Goal: Task Accomplishment & Management: Use online tool/utility

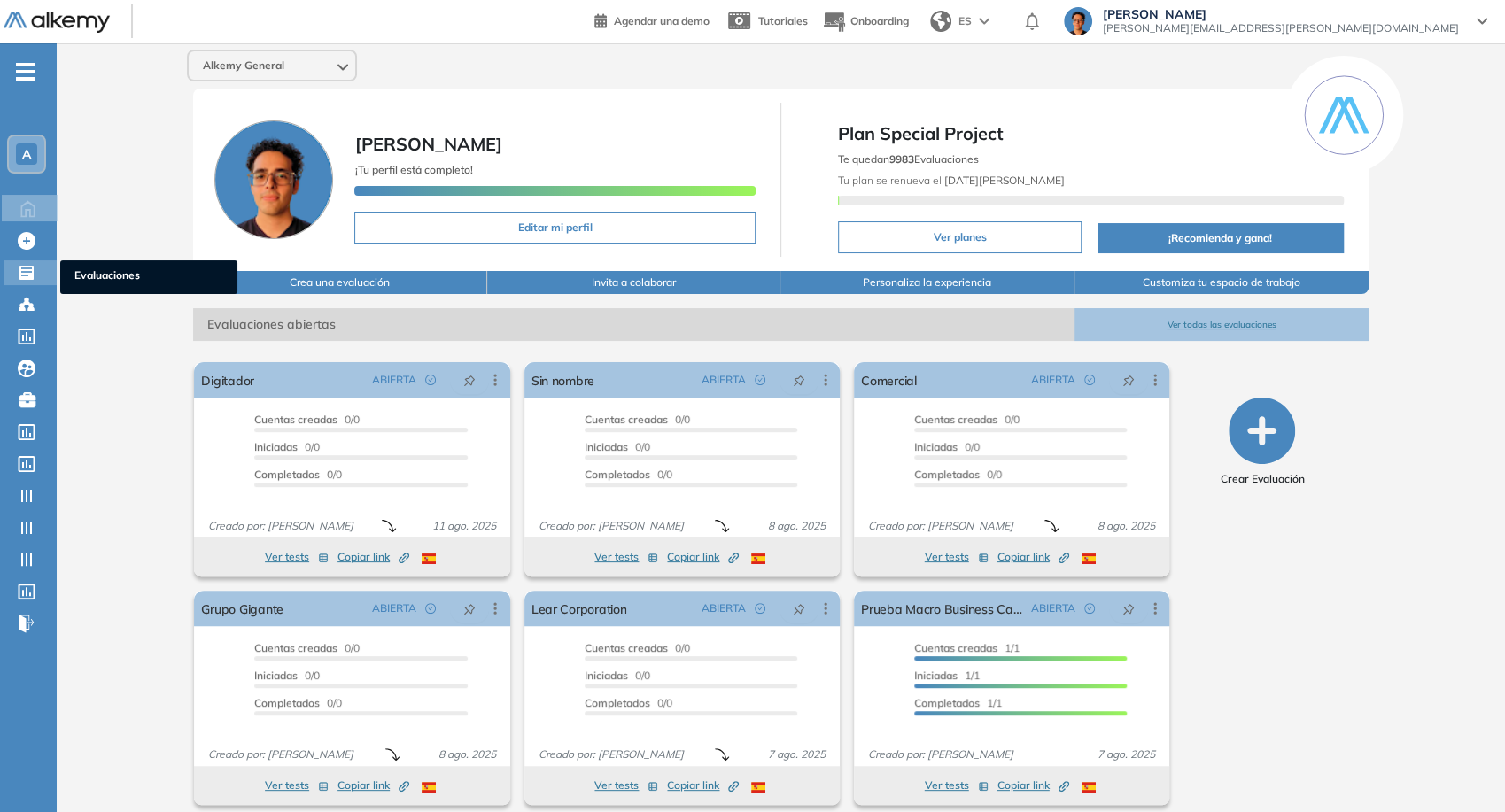
click at [26, 270] on icon at bounding box center [25, 272] width 17 height 17
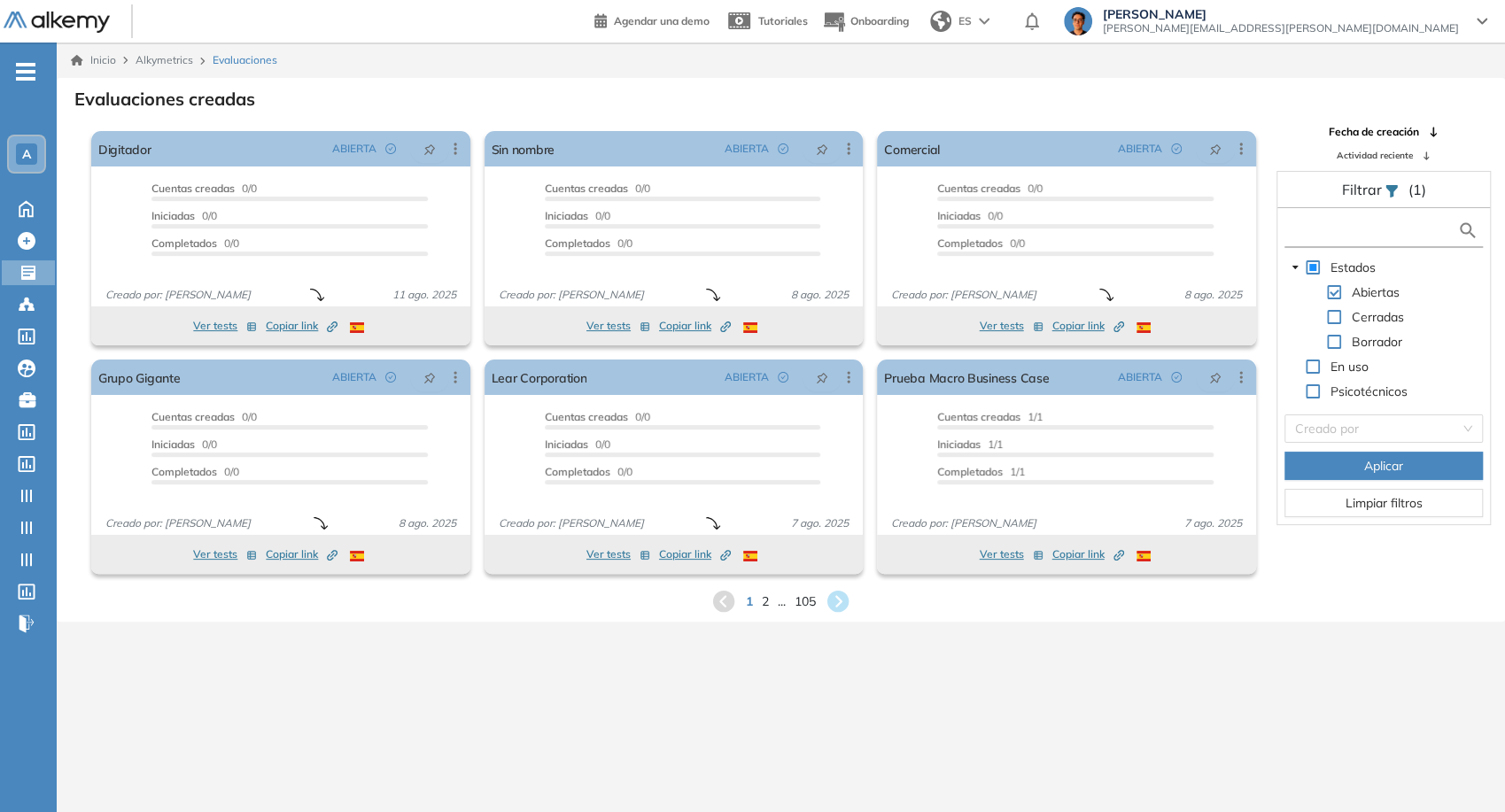
click at [1315, 233] on input "text" at bounding box center [1373, 231] width 169 height 18
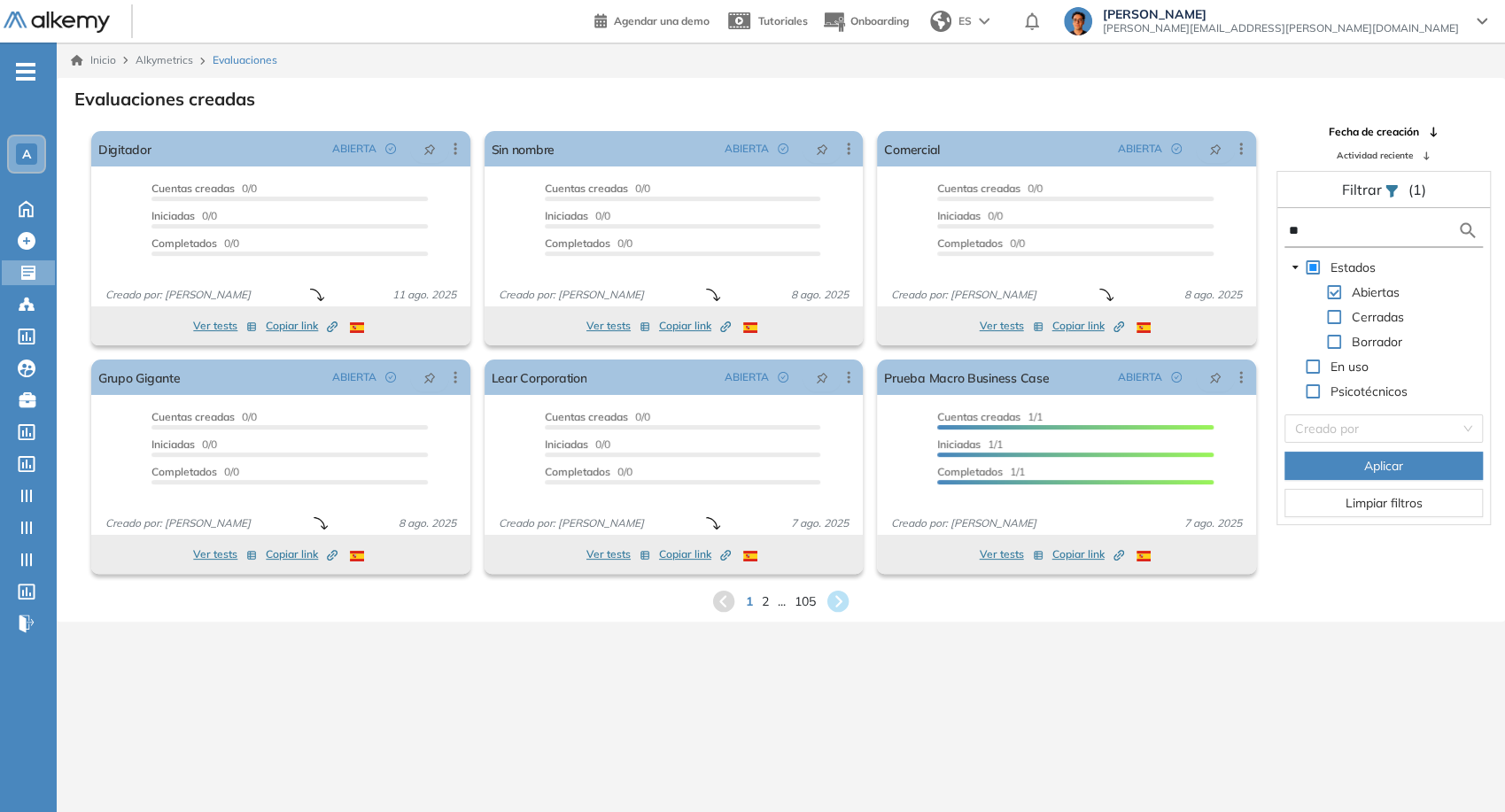
type input "**"
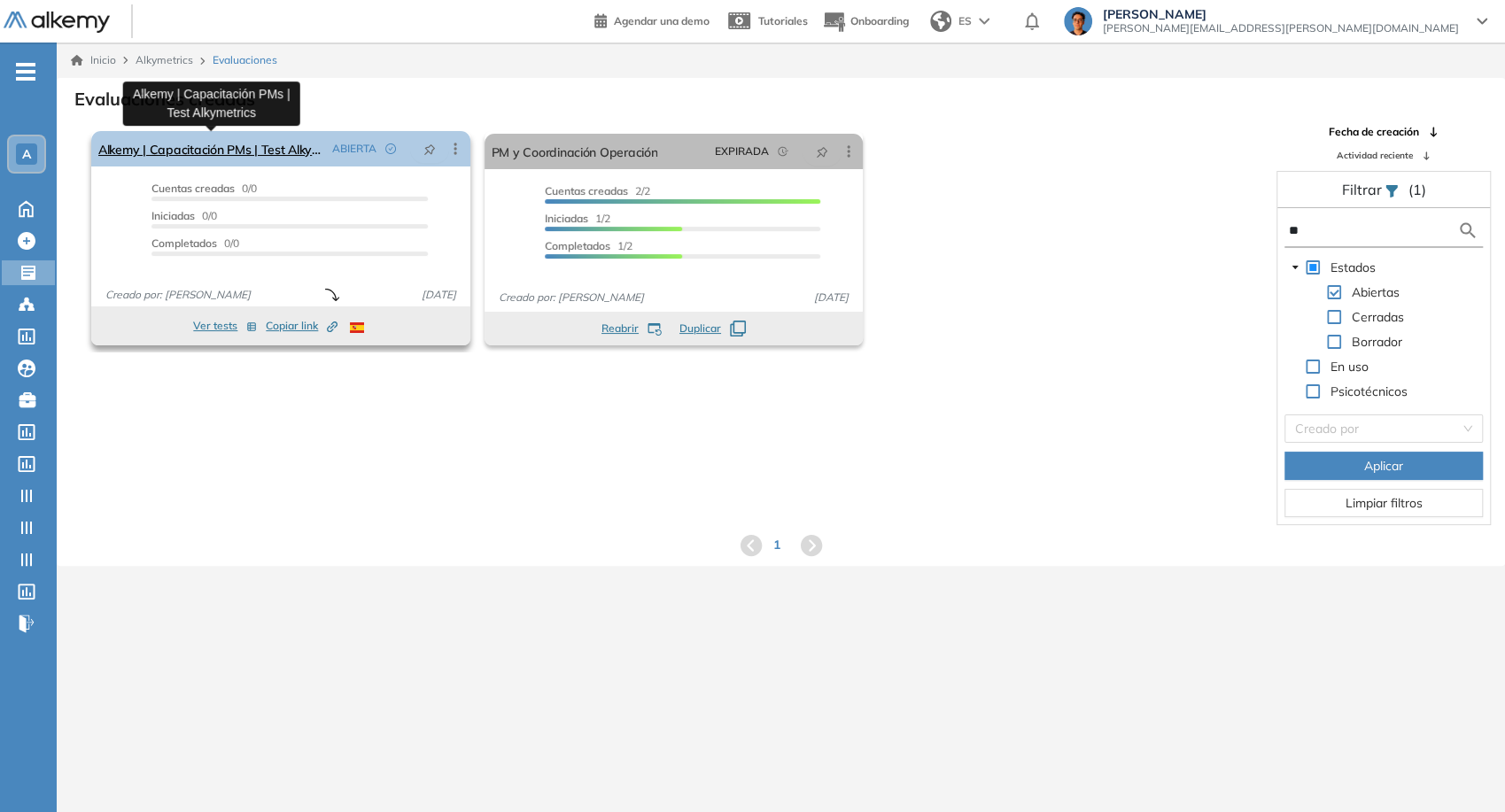
click at [263, 142] on link "Alkemy | Capacitación PMs | Test Alkymetrics" at bounding box center [212, 148] width 227 height 35
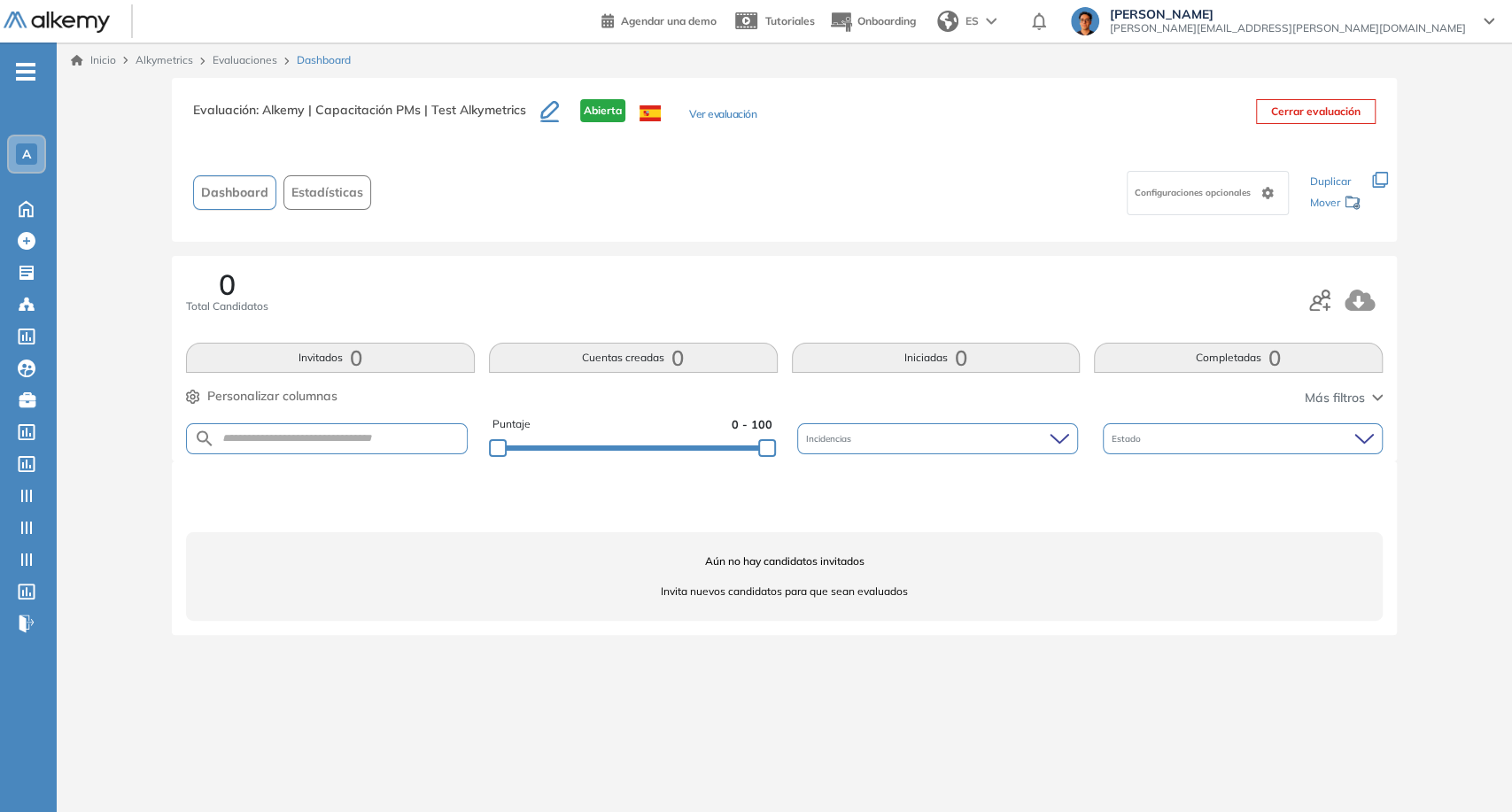
click at [709, 115] on button "Ver evaluación" at bounding box center [722, 115] width 67 height 18
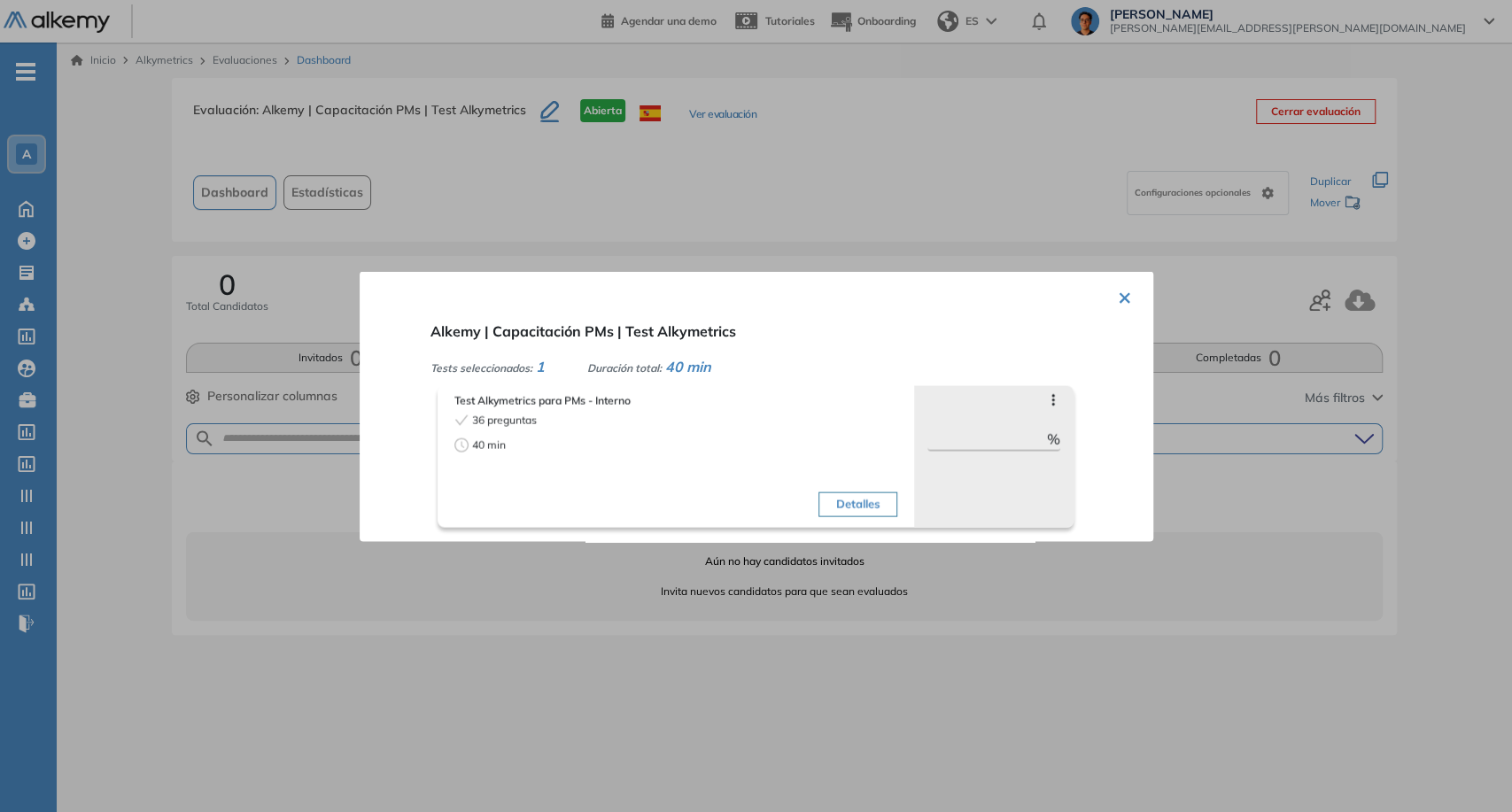
click at [822, 243] on div at bounding box center [756, 406] width 1512 height 812
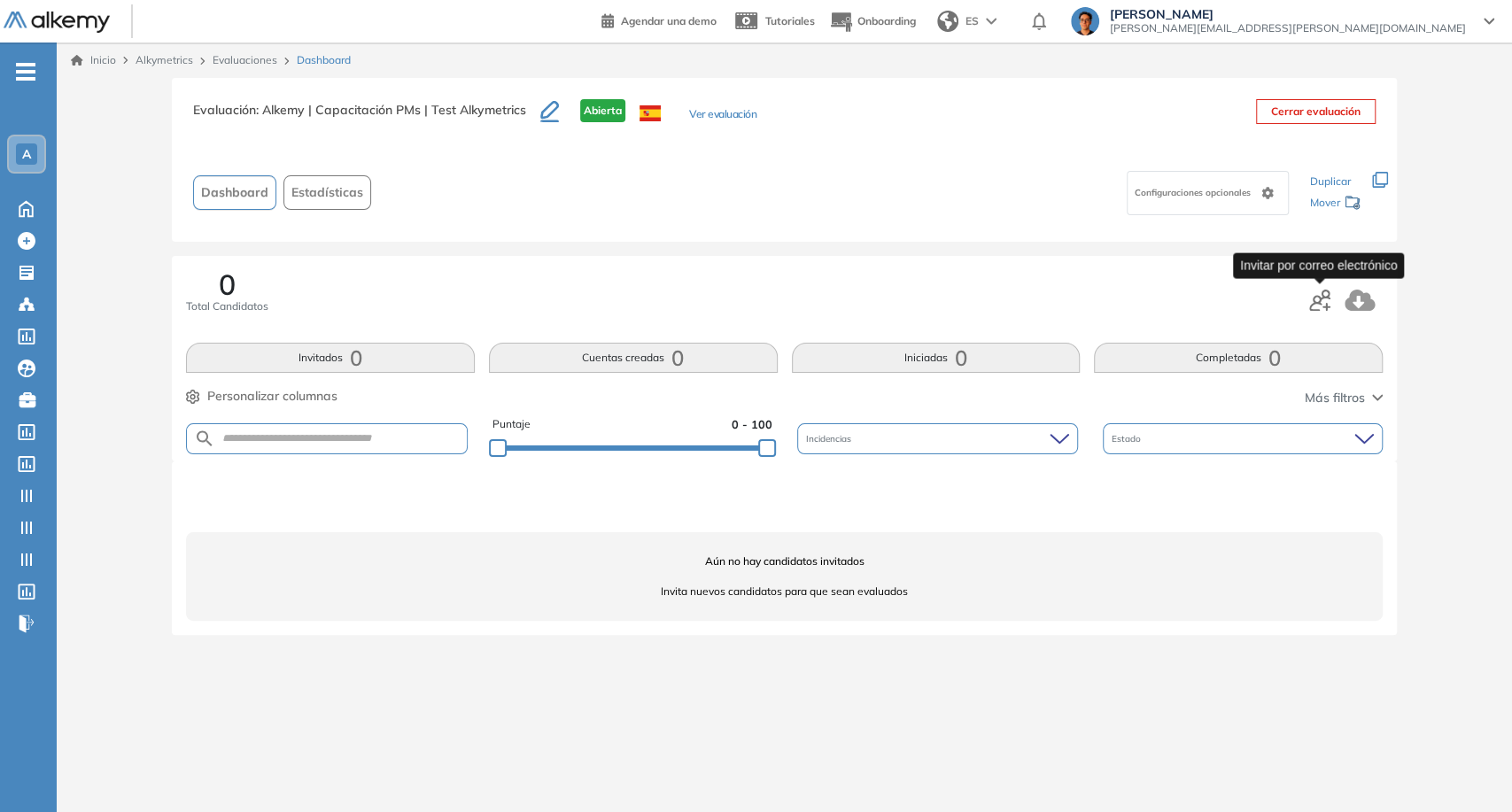
click at [1328, 300] on icon "button" at bounding box center [1319, 300] width 21 height 21
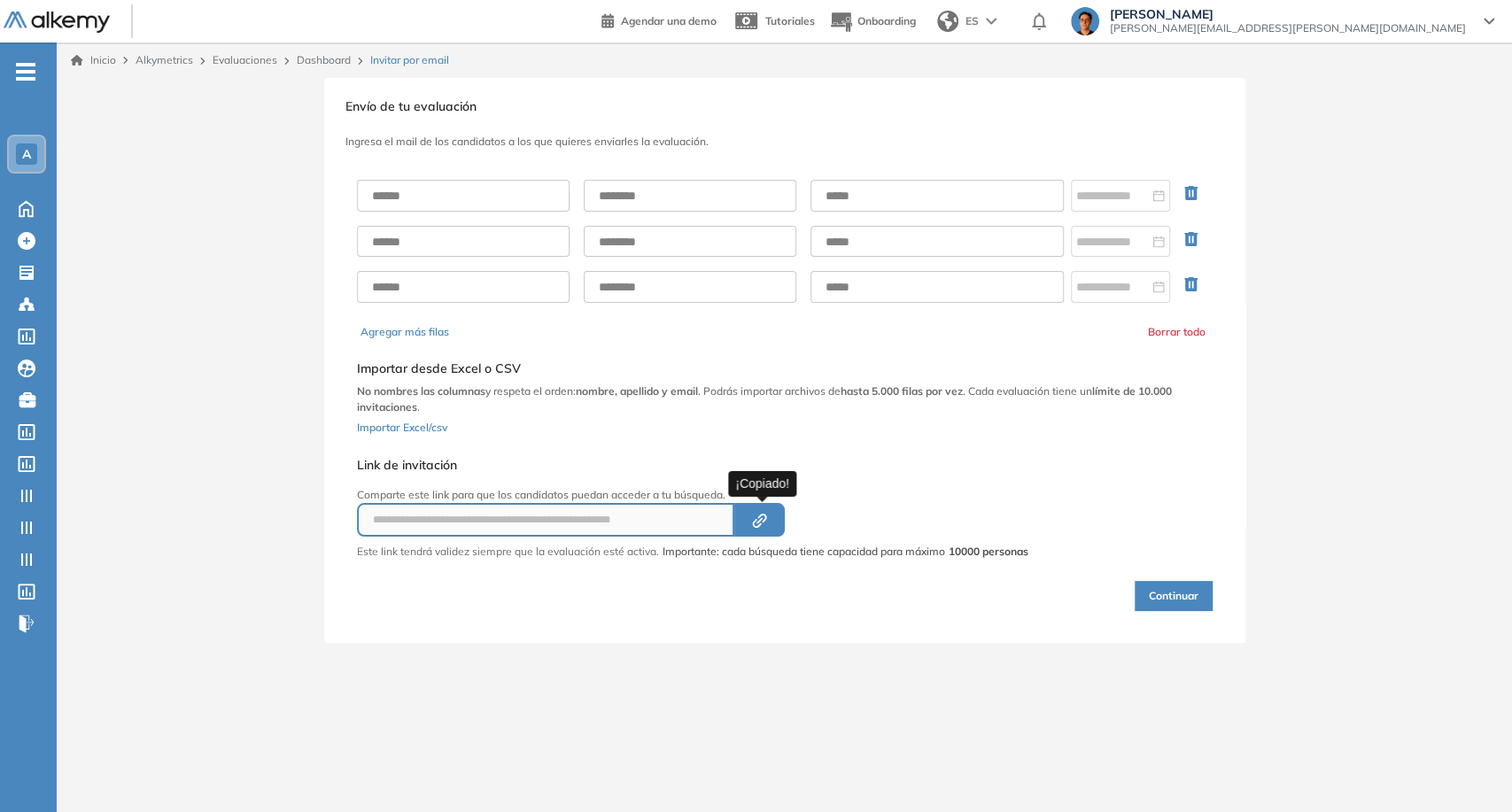
click at [763, 513] on icon "Created by potrace 1.16, written by [PERSON_NAME] [DATE]-[DATE]" at bounding box center [760, 520] width 20 height 15
